Goal: Transaction & Acquisition: Purchase product/service

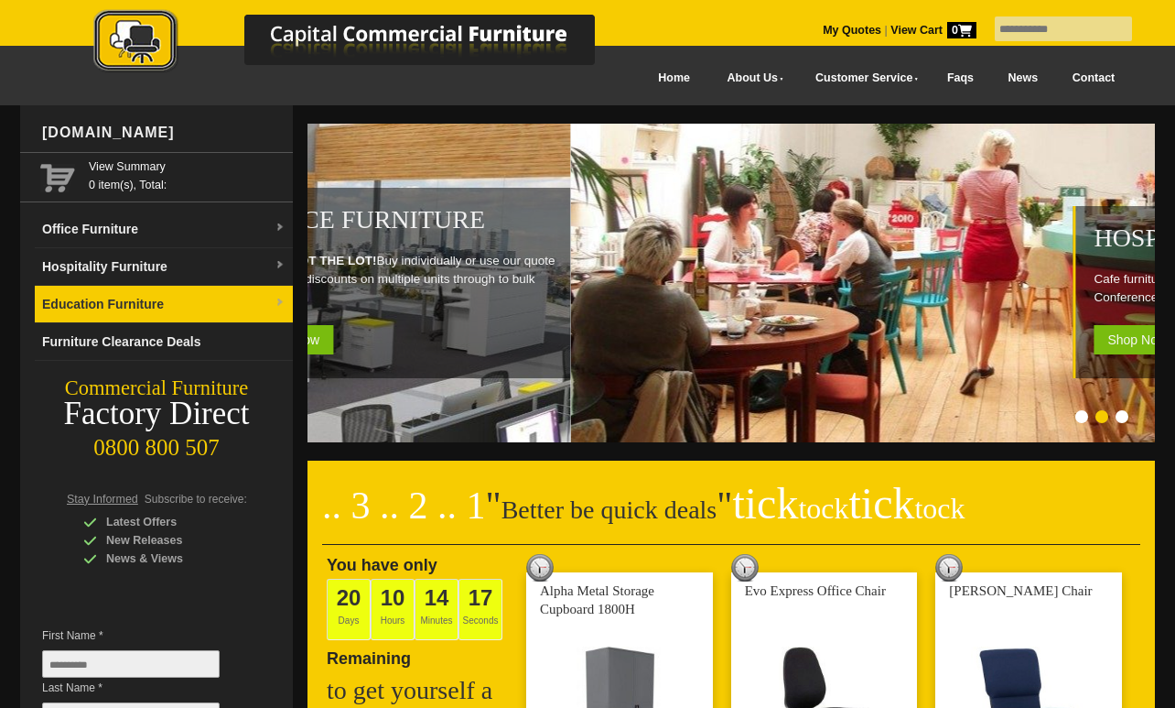
click at [242, 303] on link "Education Furniture" at bounding box center [164, 305] width 258 height 38
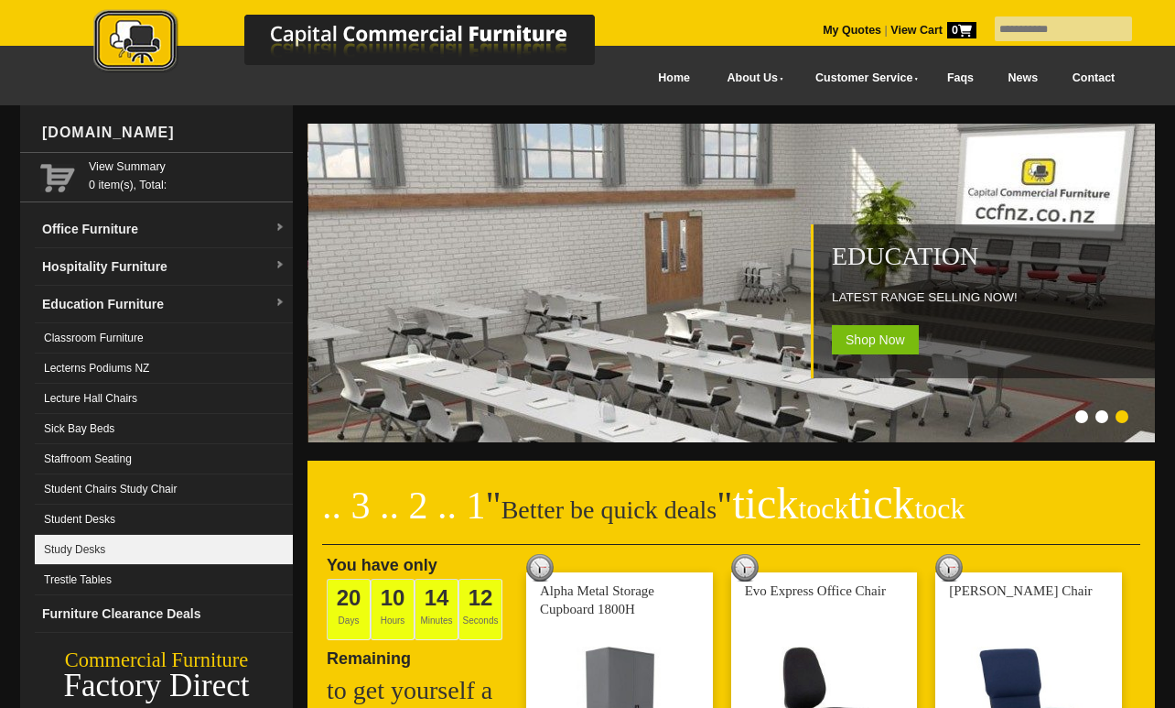
click at [124, 549] on link "Study Desks" at bounding box center [164, 550] width 258 height 30
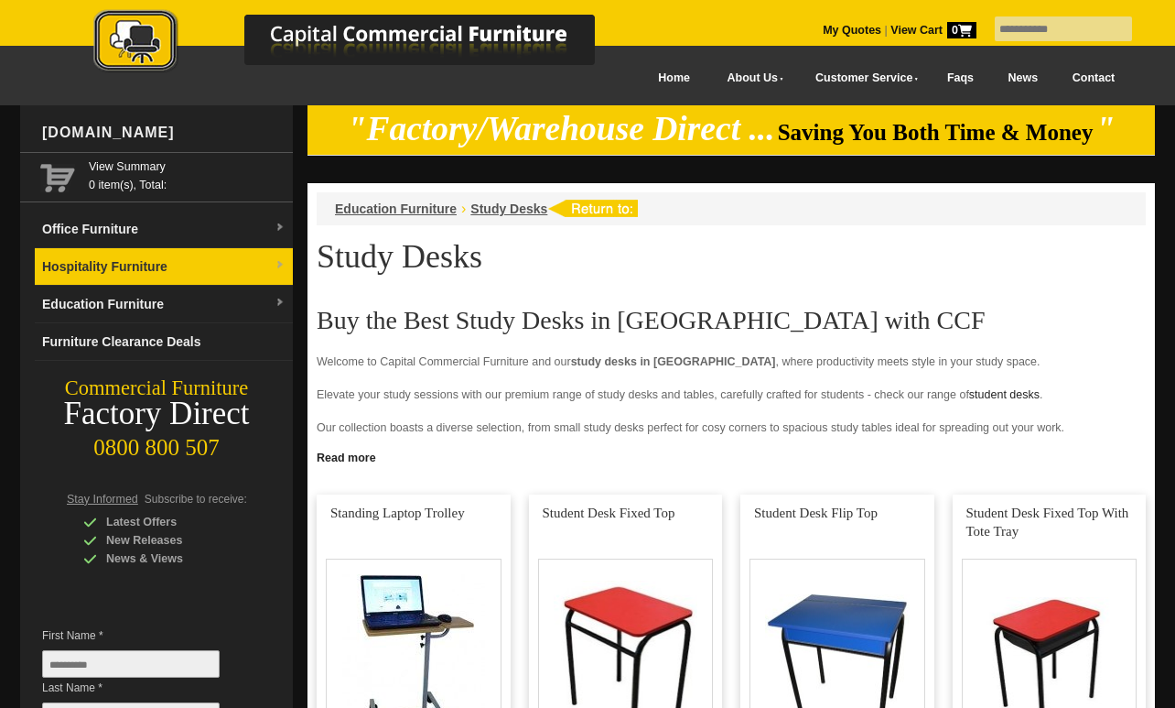
click at [265, 264] on link "Hospitality Furniture" at bounding box center [164, 267] width 258 height 38
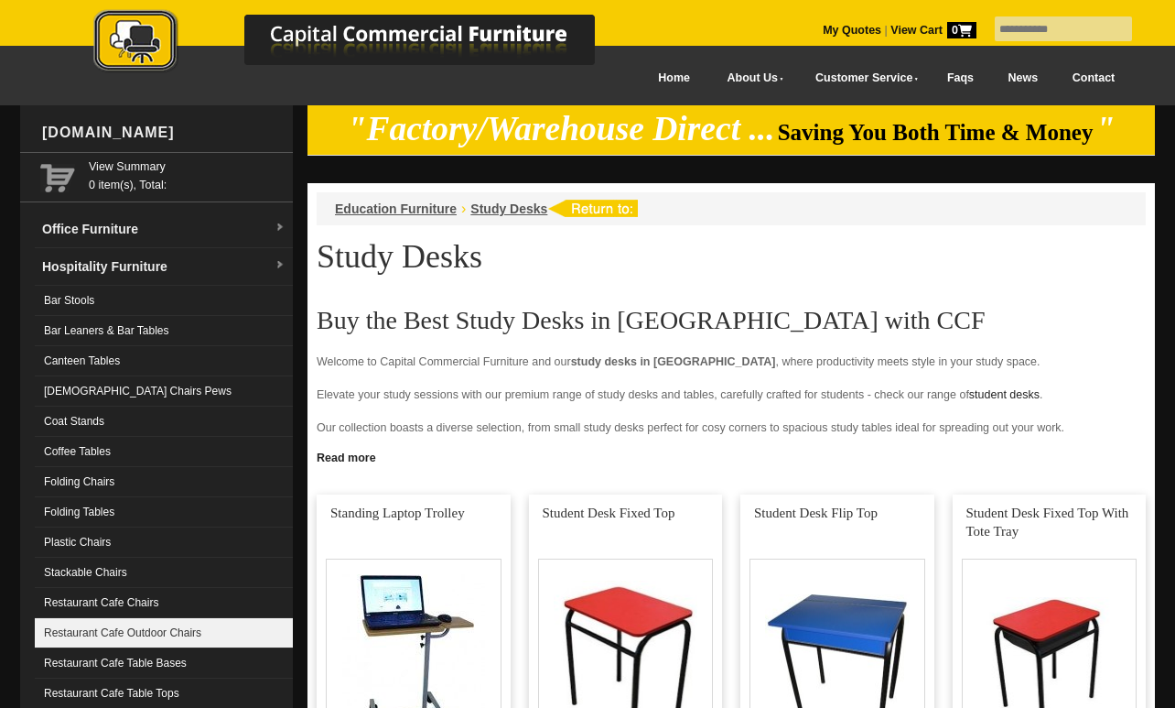
click at [195, 634] on link "Restaurant Cafe Outdoor Chairs" at bounding box center [164, 633] width 258 height 30
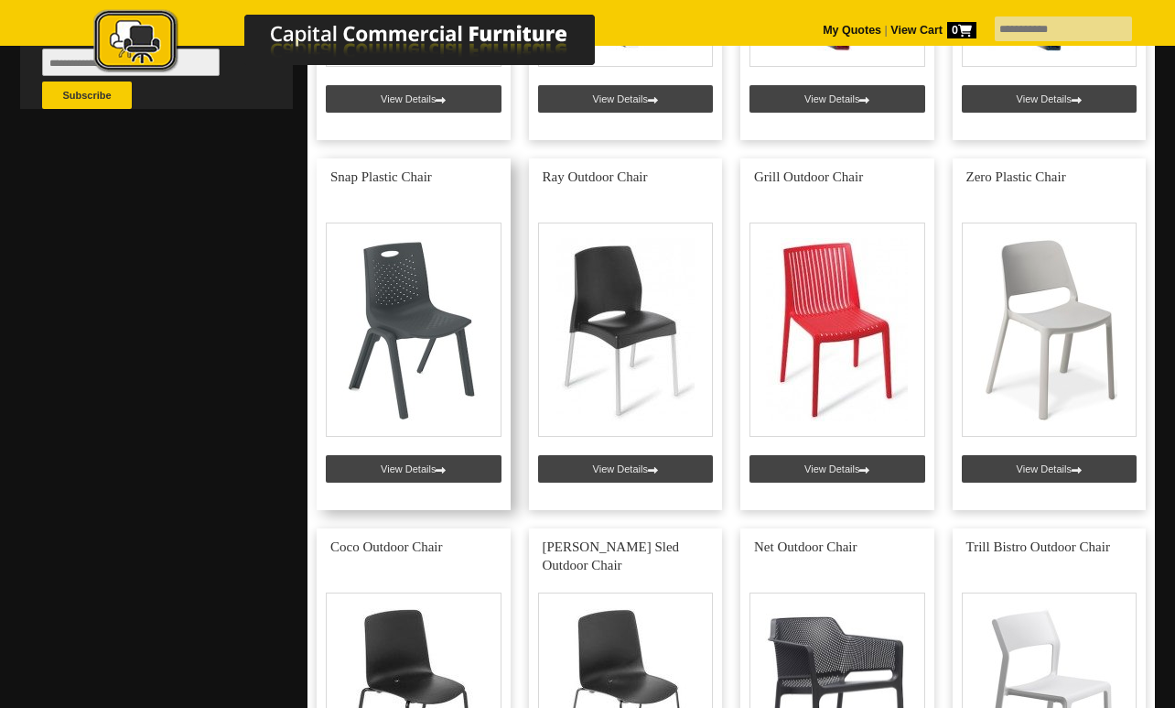
scroll to position [708, 0]
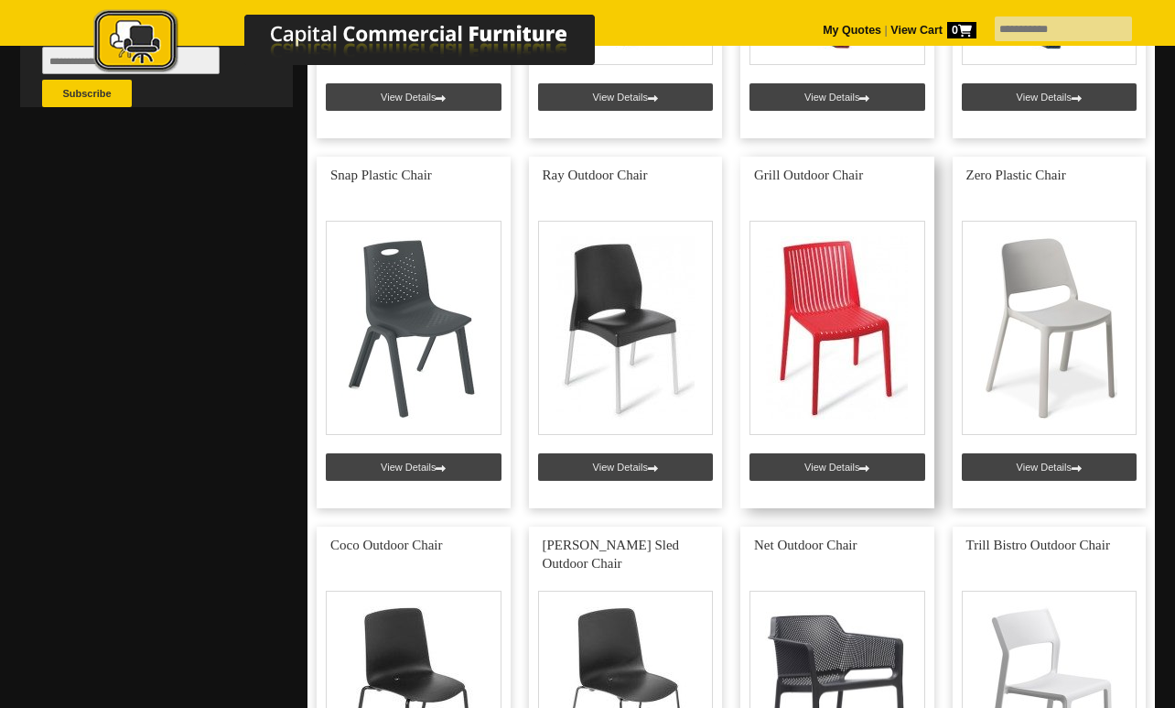
click at [816, 467] on link at bounding box center [837, 332] width 194 height 351
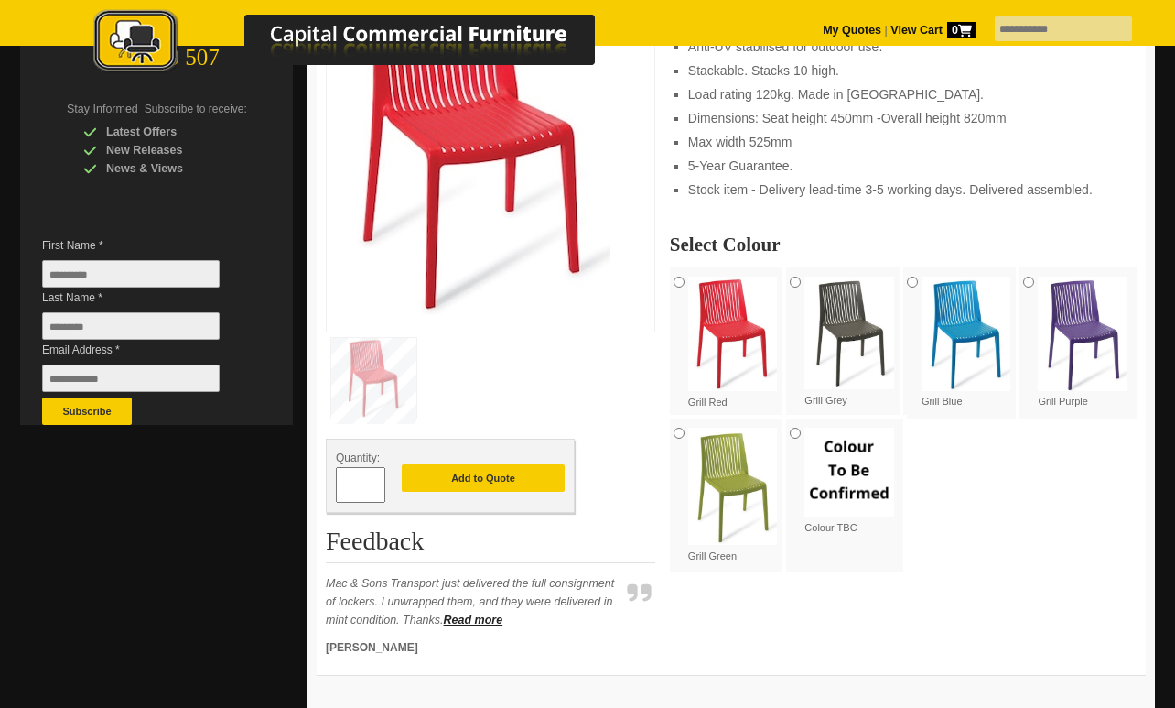
scroll to position [406, 0]
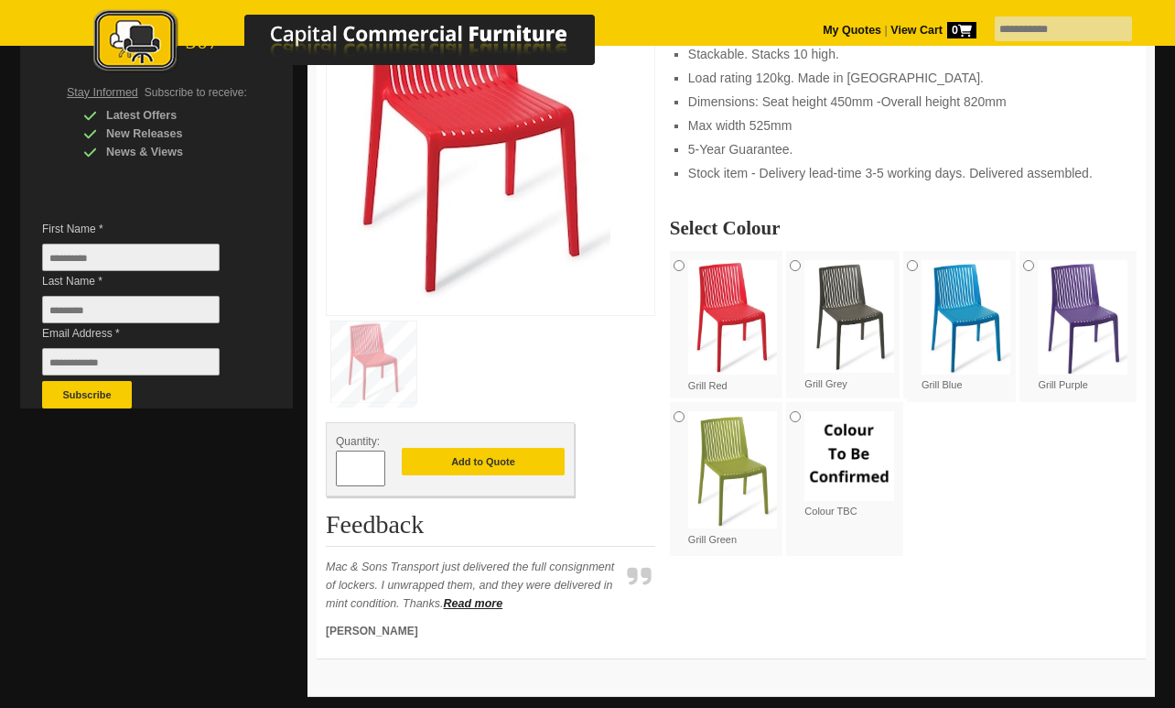
click at [739, 481] on img at bounding box center [733, 469] width 90 height 117
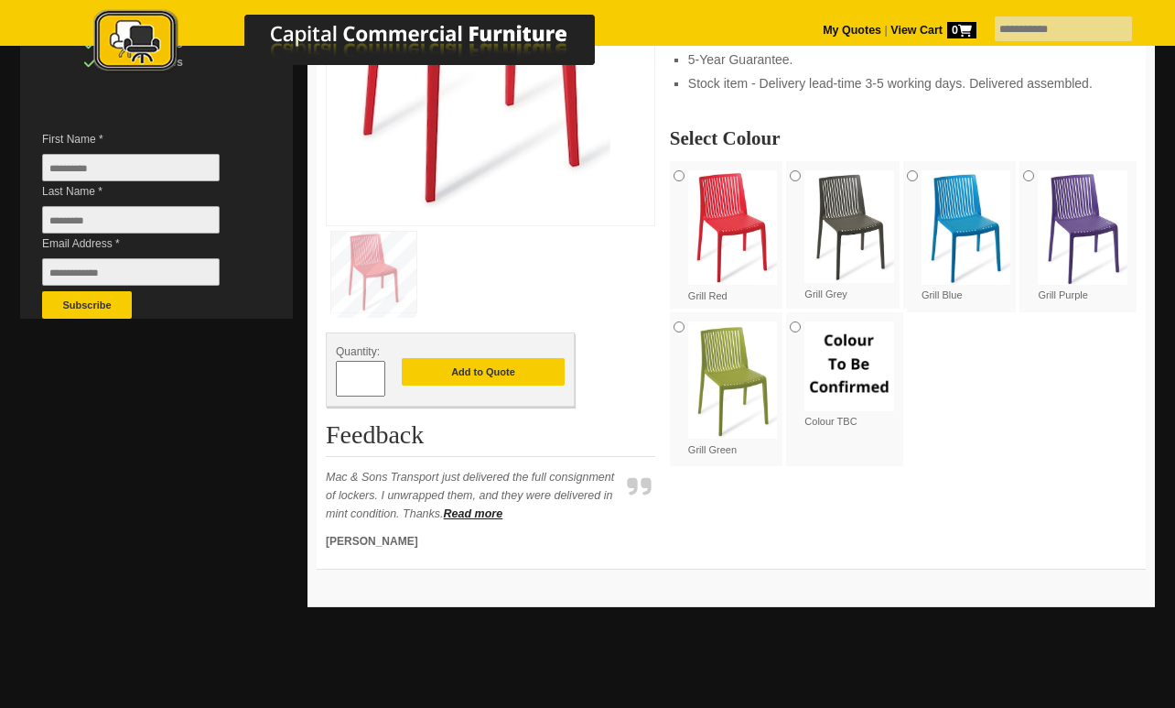
scroll to position [497, 0]
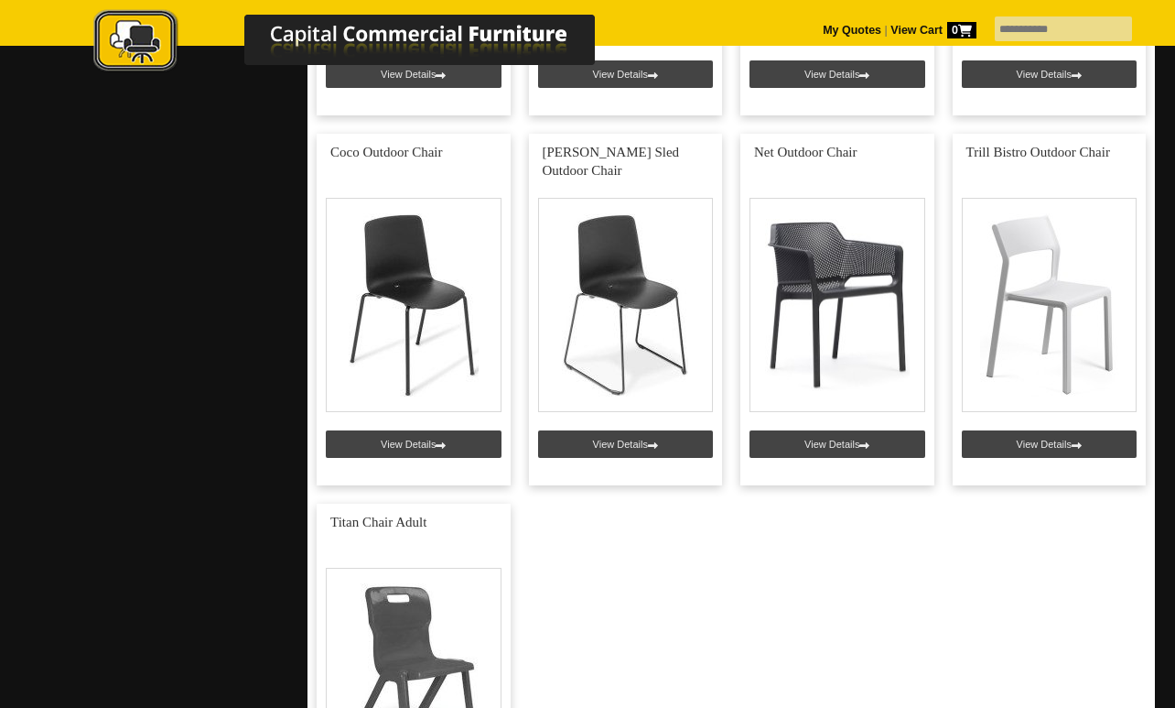
scroll to position [1082, 0]
